Goal: Transaction & Acquisition: Purchase product/service

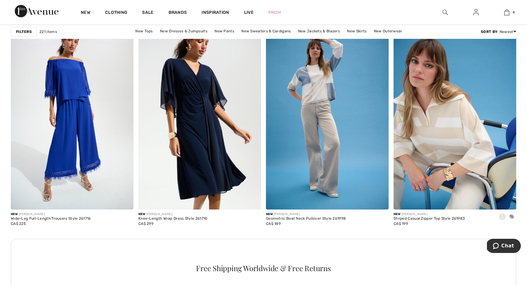
scroll to position [2389, 0]
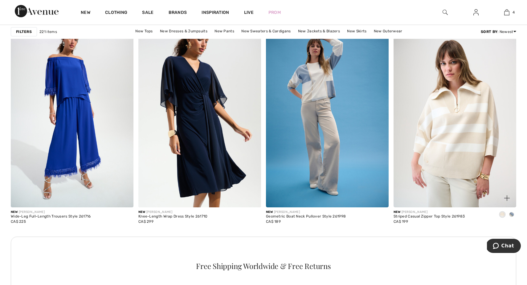
click at [458, 142] on img at bounding box center [455, 115] width 123 height 184
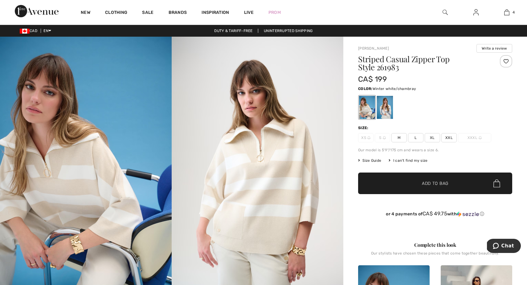
click at [387, 103] on div at bounding box center [385, 107] width 16 height 23
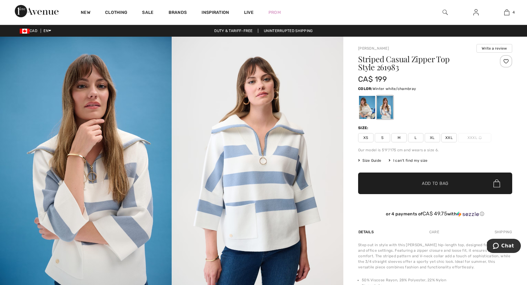
click at [384, 137] on span "S" at bounding box center [382, 137] width 15 height 9
click at [414, 184] on span "✔ Added to Bag" at bounding box center [426, 183] width 38 height 6
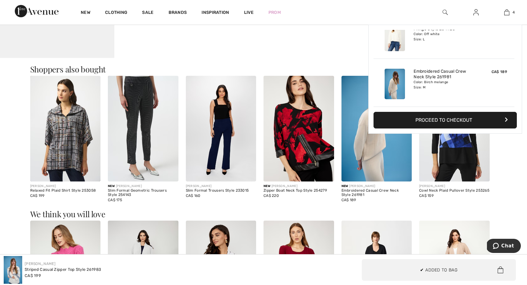
scroll to position [583, 0]
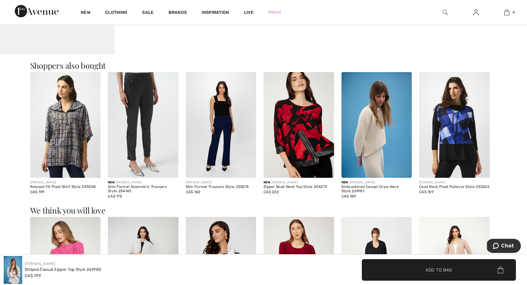
click at [69, 129] on img at bounding box center [65, 125] width 71 height 106
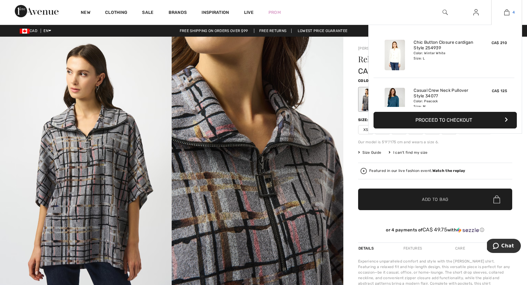
click at [508, 14] on img at bounding box center [507, 12] width 5 height 7
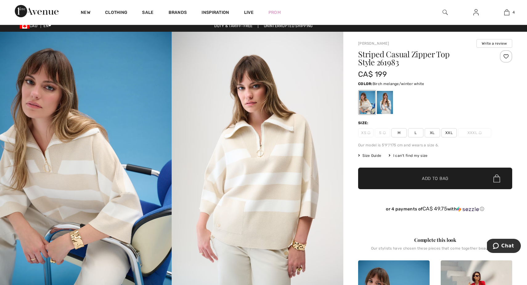
scroll to position [6, 0]
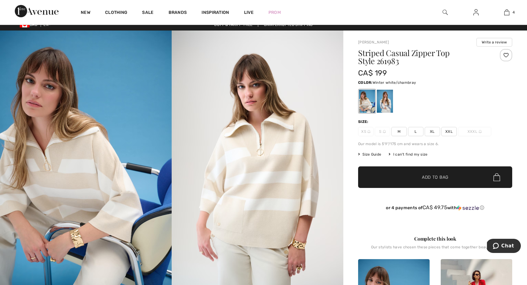
click at [389, 96] on div at bounding box center [385, 101] width 16 height 23
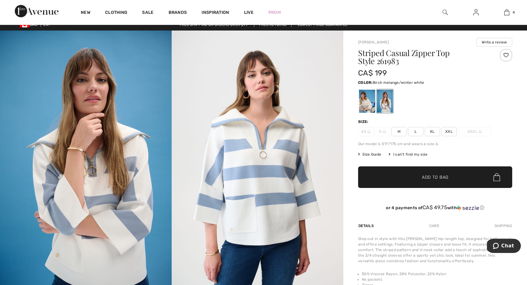
click at [366, 101] on div at bounding box center [367, 101] width 16 height 23
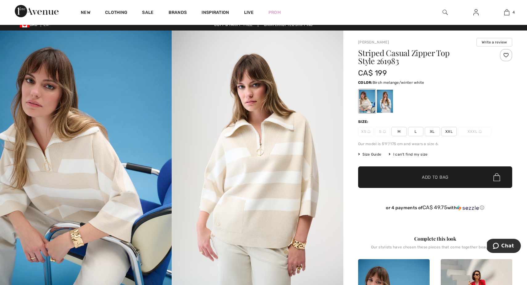
click at [399, 133] on span "M" at bounding box center [399, 131] width 15 height 9
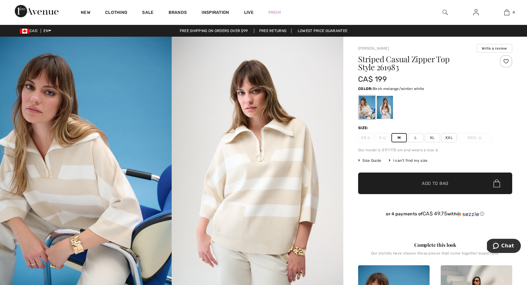
scroll to position [0, 0]
click at [383, 99] on div at bounding box center [385, 107] width 16 height 23
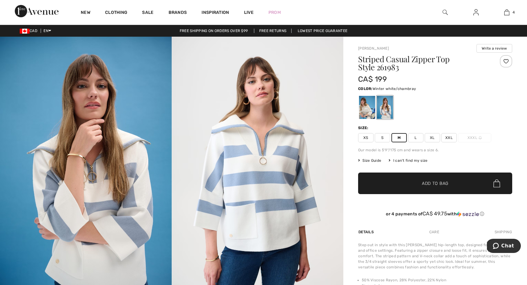
click at [381, 137] on span "S" at bounding box center [382, 137] width 15 height 9
click at [434, 182] on span "Add to Bag" at bounding box center [435, 183] width 27 height 6
click at [441, 184] on span "Add to Bag" at bounding box center [435, 183] width 27 height 6
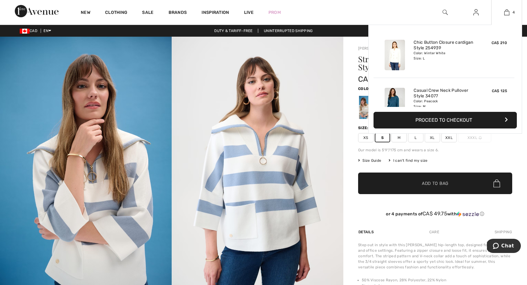
click at [441, 118] on button "Proceed to Checkout" at bounding box center [445, 120] width 143 height 17
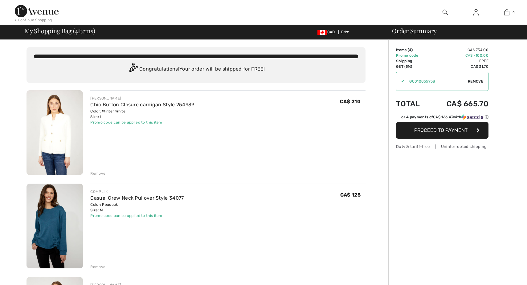
checkbox input "true"
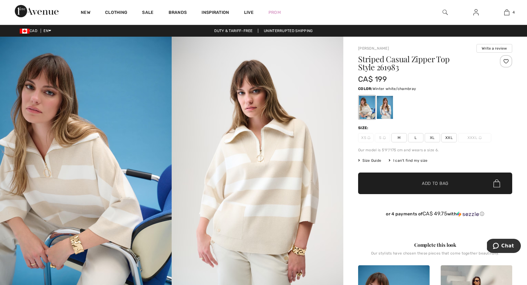
click at [383, 112] on div at bounding box center [385, 107] width 16 height 23
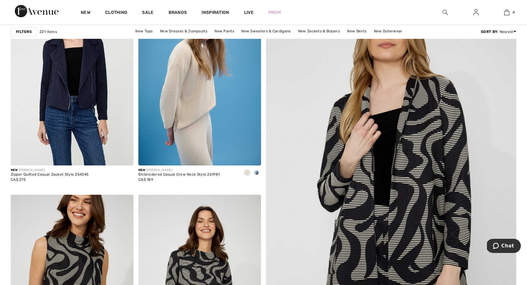
scroll to position [121, 0]
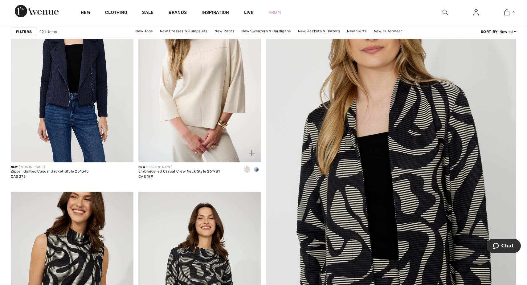
click at [203, 90] on img at bounding box center [199, 70] width 123 height 184
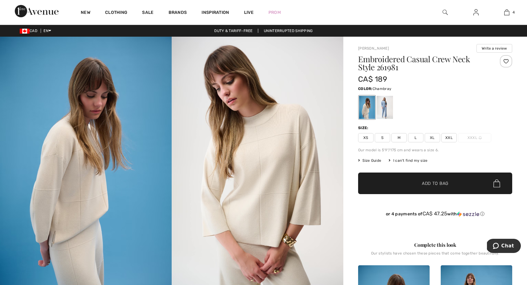
click at [389, 104] on div at bounding box center [385, 107] width 16 height 23
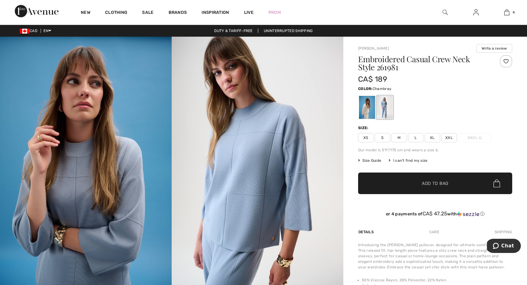
click at [399, 136] on span "M" at bounding box center [399, 137] width 15 height 9
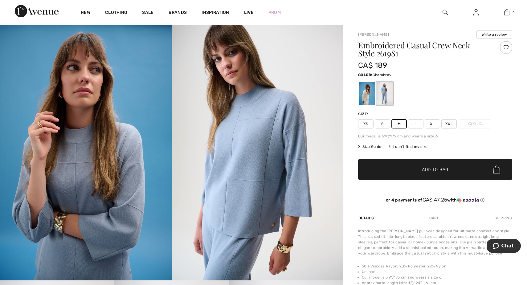
scroll to position [15, 0]
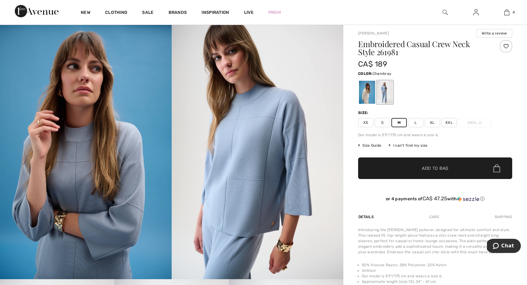
click at [381, 123] on span "S" at bounding box center [382, 122] width 15 height 9
click at [415, 170] on span "✔ Added to Bag" at bounding box center [426, 168] width 38 height 6
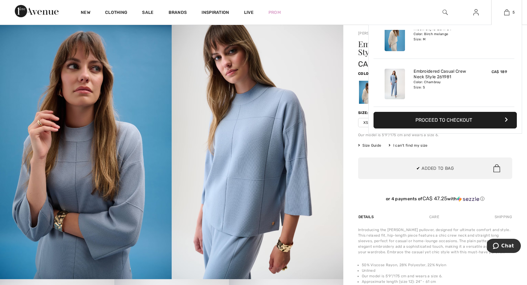
scroll to position [0, 0]
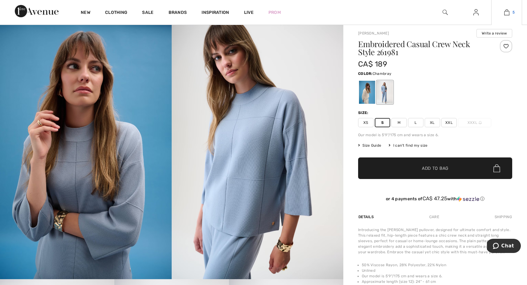
click at [506, 13] on img at bounding box center [507, 12] width 5 height 7
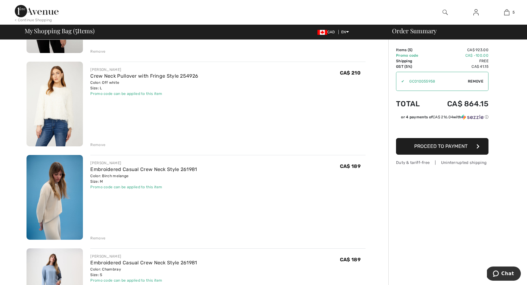
scroll to position [216, 0]
click at [98, 238] on div "Remove" at bounding box center [97, 239] width 15 height 6
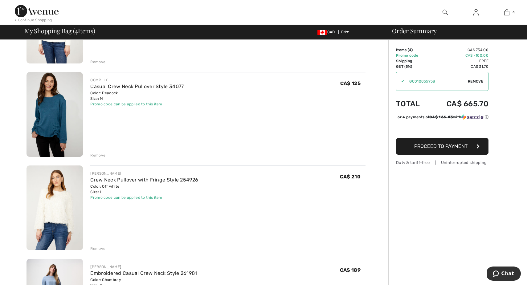
scroll to position [113, 0]
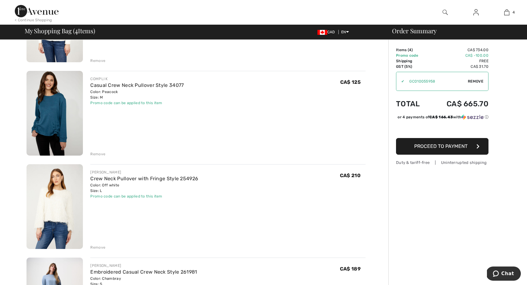
click at [55, 115] on img at bounding box center [55, 113] width 56 height 85
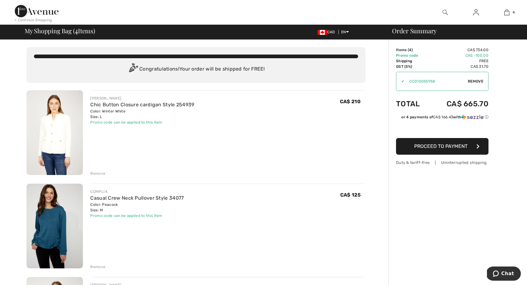
click at [445, 146] on span "Proceed to Payment" at bounding box center [440, 146] width 53 height 6
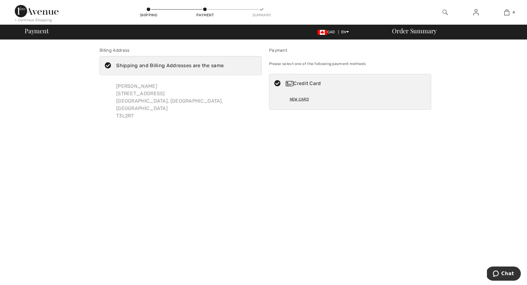
click at [300, 98] on div "New Card" at bounding box center [299, 99] width 19 height 10
radio input "true"
click at [511, 272] on span "Chat" at bounding box center [508, 274] width 13 height 6
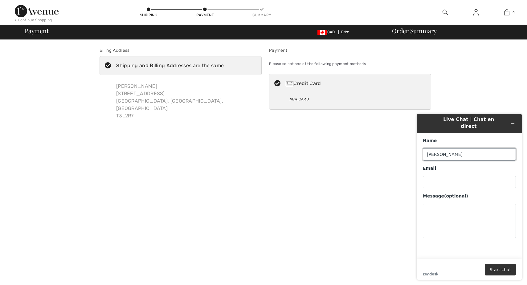
type input "Anne"
type input "anne."
type input "anne.blackwood@shaw.ca"
click at [456, 204] on textarea "Message (optional)" at bounding box center [469, 221] width 93 height 35
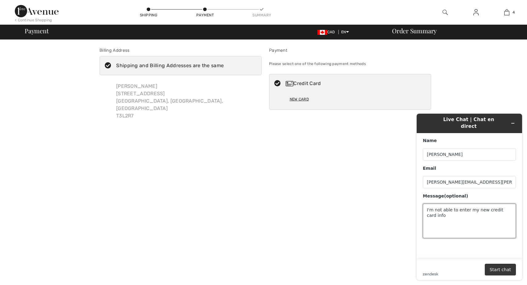
type textarea "I'm not able to enter my new credit card info"
click at [508, 270] on button "Start chat" at bounding box center [500, 270] width 31 height 12
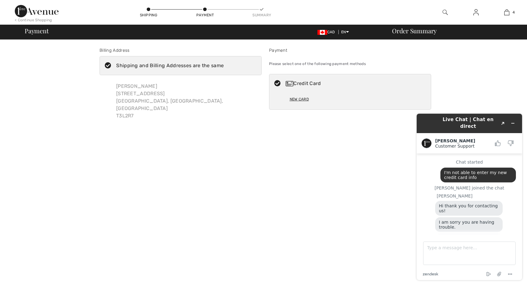
scroll to position [12, 0]
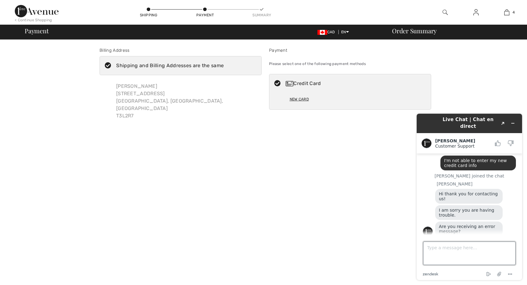
click at [465, 251] on textarea "Type a message here..." at bounding box center [469, 253] width 93 height 23
type textarea "No the screen is frozen, nothing happens when I click on the new card button"
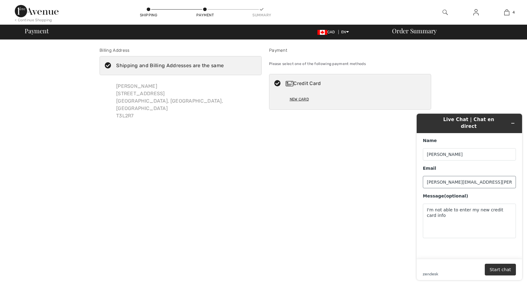
scroll to position [0, 0]
click at [503, 269] on button "Start chat" at bounding box center [500, 270] width 31 height 12
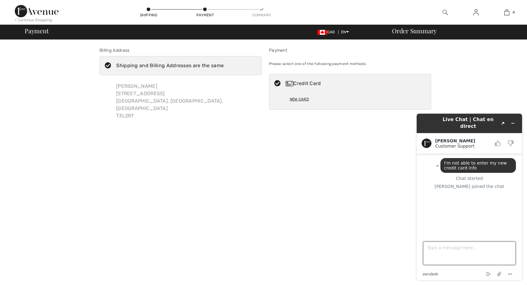
click at [434, 248] on textarea "Type a message here..." at bounding box center [469, 253] width 93 height 23
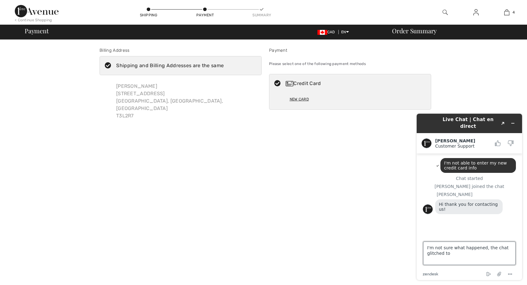
type textarea "I'm not sure what happened, the chat glitched too"
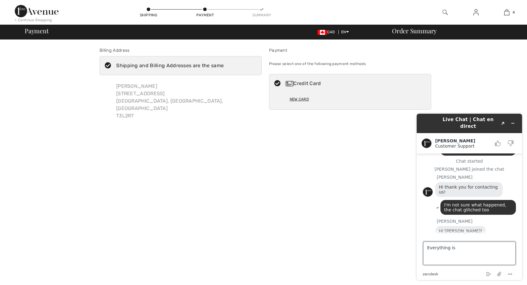
scroll to position [43, 0]
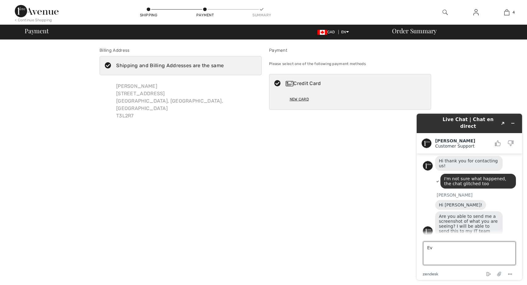
type textarea "E"
type textarea "It's just the payment screen showing the only payment option is a new credit ca…"
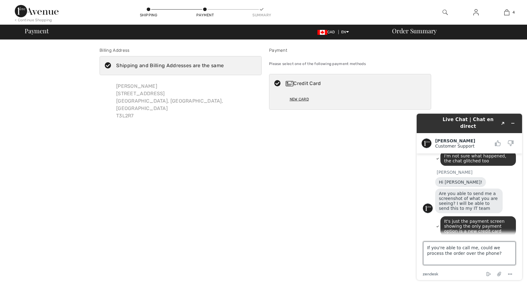
scroll to position [93, 0]
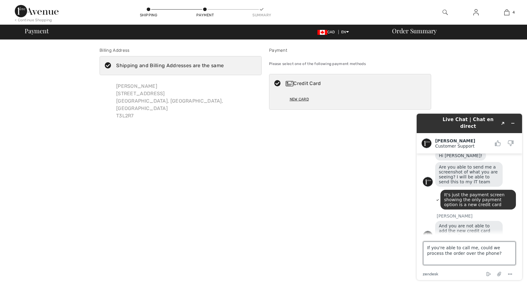
click at [427, 247] on textarea "If you're able to call me, could we process the order over the phone?" at bounding box center [469, 253] width 93 height 23
click at [464, 247] on textarea "No I'm not, the link doesn't workIf you're able to call me, could we process th…" at bounding box center [469, 253] width 93 height 23
click at [436, 254] on textarea "No I'm not, the button to do so doesn't workIf you're able to call me, could we…" at bounding box center [469, 253] width 93 height 23
type textarea "No I'm not, the button to do so doesn't work. If you're able to call me, could …"
click at [499, 259] on textarea "No I'm not, the button to do so doesn't work. If you're able to call me, could …" at bounding box center [469, 253] width 93 height 23
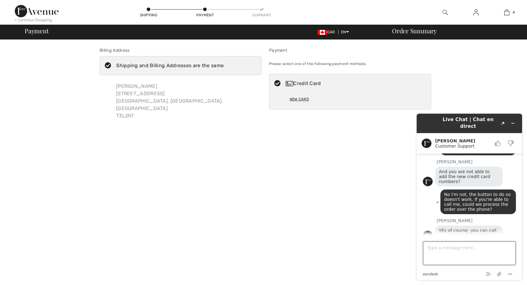
scroll to position [147, 0]
click at [494, 246] on textarea "Are you able to call me? I'd rather speak to you" at bounding box center [469, 253] width 93 height 23
click at [444, 253] on textarea "Are you able to call me? I'd rather speak to you" at bounding box center [469, 253] width 93 height 23
type textarea "Are you able to call me? I'd rather speak to you as you know the situation"
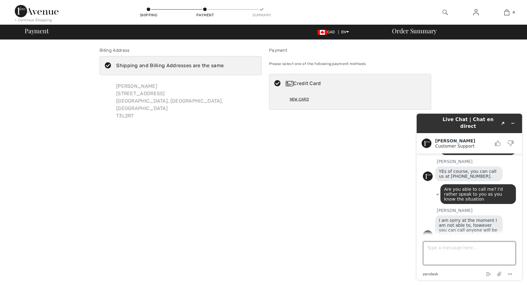
scroll to position [206, 0]
type textarea "Ok I'll do so thanks"
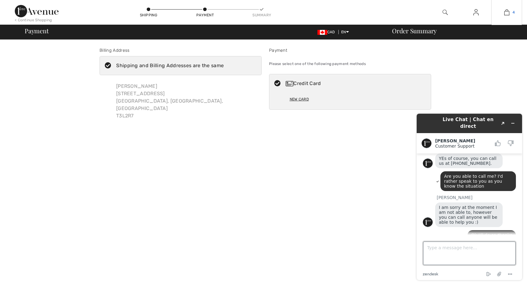
scroll to position [0, 0]
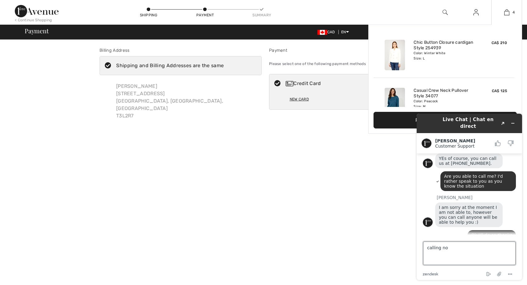
type textarea "calling now"
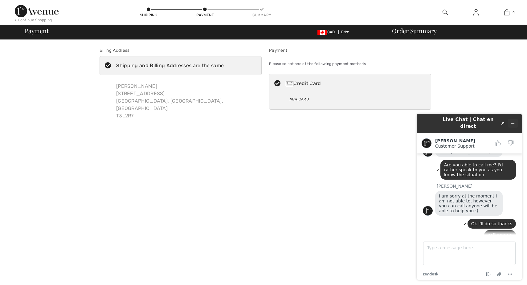
click at [513, 121] on icon "Minimize widget" at bounding box center [513, 123] width 4 height 4
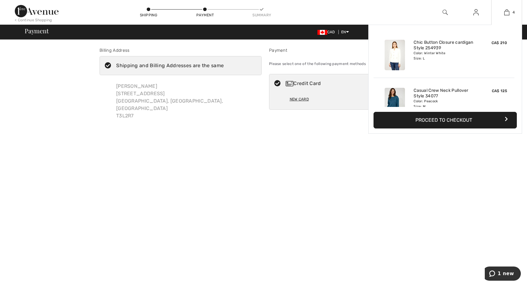
click at [459, 119] on button "Proceed to Checkout" at bounding box center [445, 120] width 143 height 17
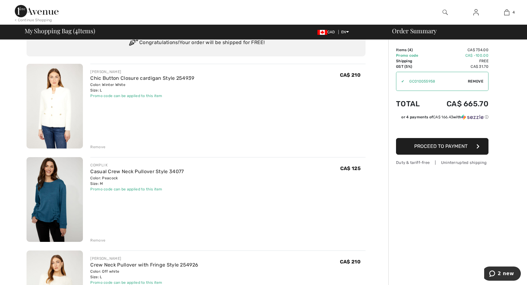
scroll to position [17, 0]
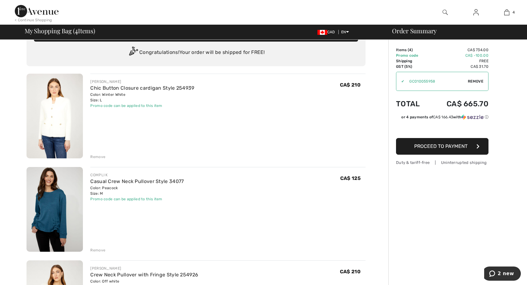
click at [46, 213] on img at bounding box center [55, 209] width 56 height 85
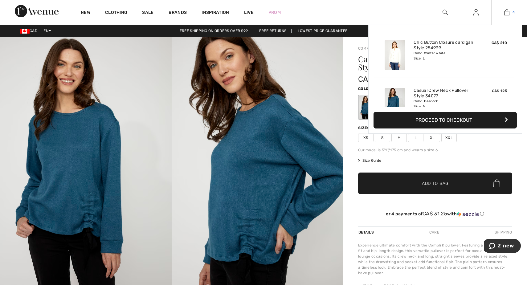
click at [507, 12] on img at bounding box center [507, 12] width 5 height 7
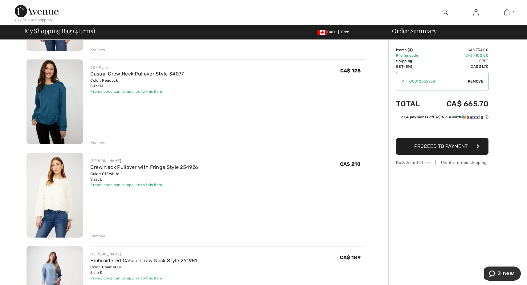
scroll to position [124, 0]
click at [461, 145] on span "Proceed to Payment" at bounding box center [440, 146] width 53 height 6
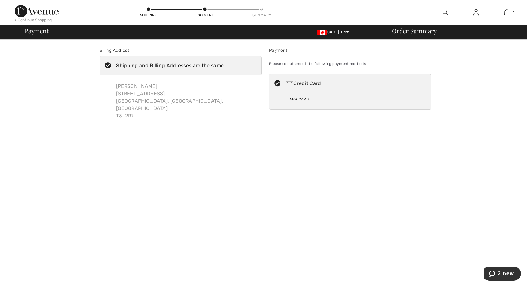
click at [304, 99] on div "New Card" at bounding box center [299, 99] width 19 height 10
radio input "true"
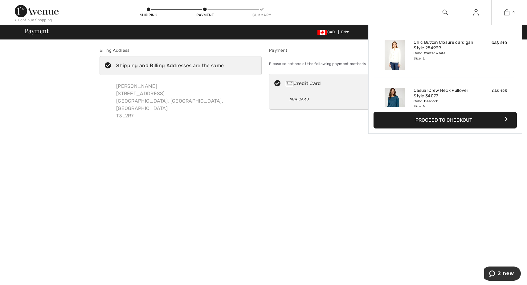
click at [482, 117] on button "Proceed to Checkout" at bounding box center [445, 120] width 143 height 17
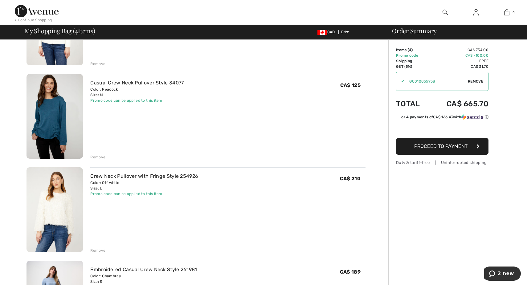
scroll to position [111, 0]
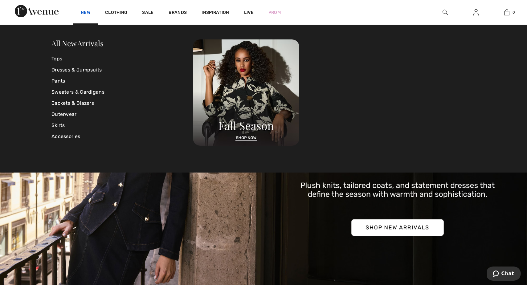
click at [87, 11] on link "New" at bounding box center [86, 13] width 10 height 6
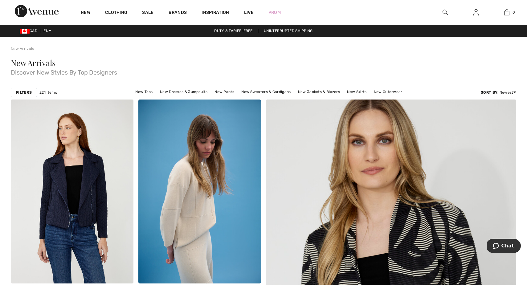
click at [444, 13] on img at bounding box center [445, 12] width 5 height 7
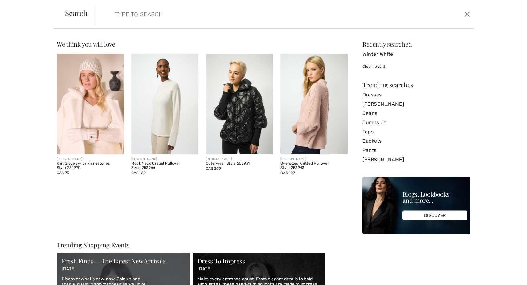
paste input "254121"
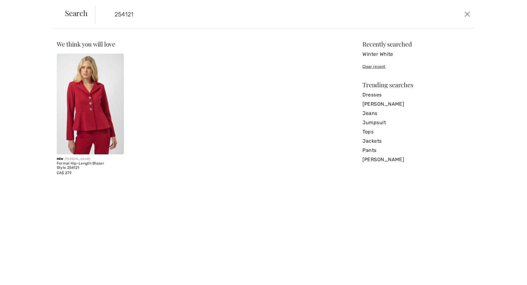
type input "254121"
click at [87, 98] on img at bounding box center [90, 104] width 67 height 101
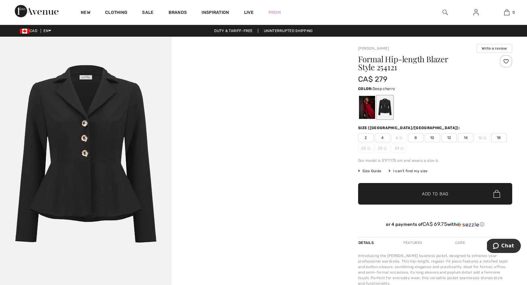
click at [368, 102] on div at bounding box center [367, 107] width 16 height 23
